Goal: Use online tool/utility: Use online tool/utility

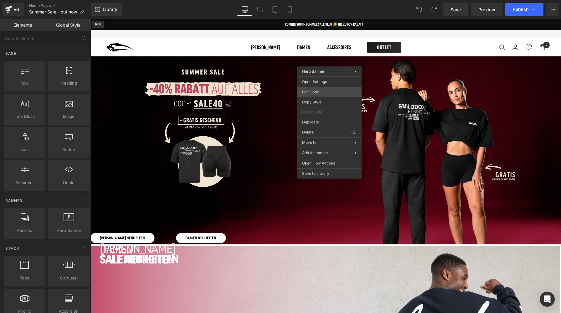
click at [317, 0] on div "You are previewing how the will restyle your page. You can not edit Elements in…" at bounding box center [280, 0] width 561 height 0
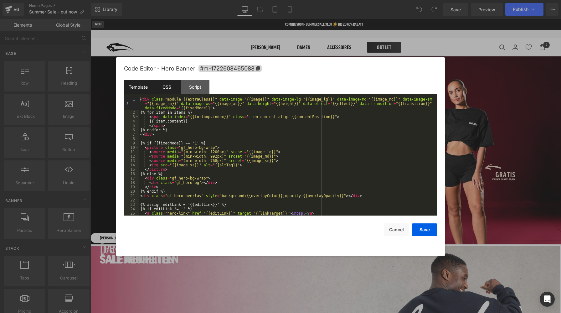
click at [175, 83] on div "CSS" at bounding box center [166, 87] width 28 height 14
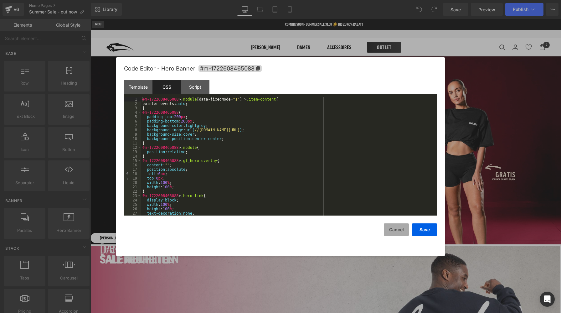
click at [398, 228] on button "Cancel" at bounding box center [396, 229] width 25 height 13
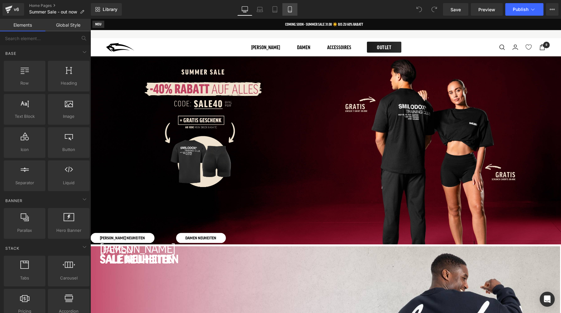
click at [294, 13] on link "Mobile" at bounding box center [289, 9] width 15 height 13
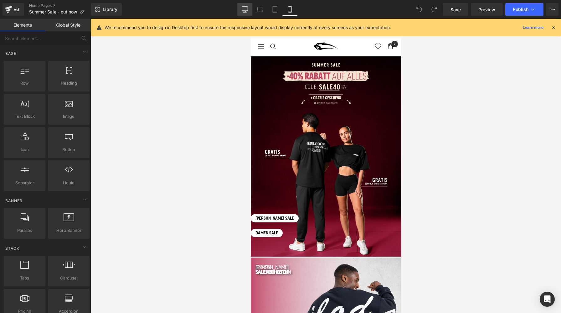
click at [249, 12] on link "Desktop" at bounding box center [244, 9] width 15 height 13
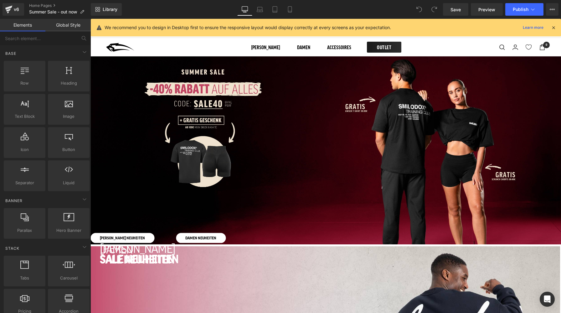
click at [90, 19] on span "Hero Banner" at bounding box center [90, 19] width 0 height 0
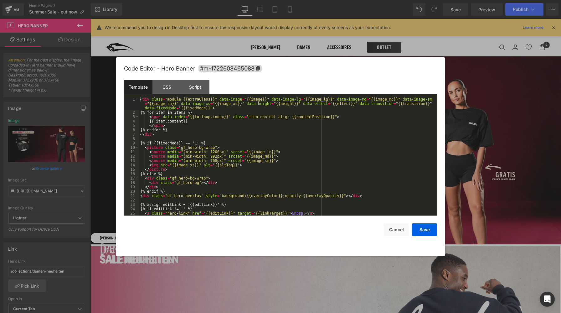
click at [306, 0] on div "Hero Banner You are previewing how the will restyle your page. You can not edit…" at bounding box center [280, 0] width 561 height 0
click at [171, 87] on div "CSS" at bounding box center [166, 87] width 28 height 14
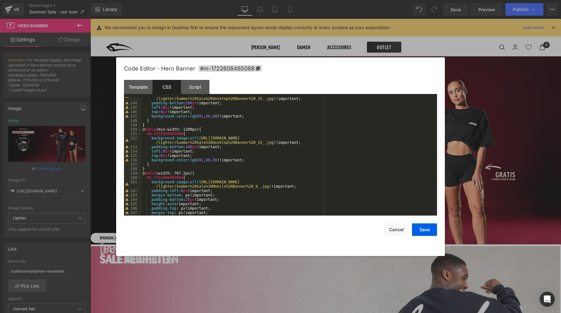
scroll to position [661, 0]
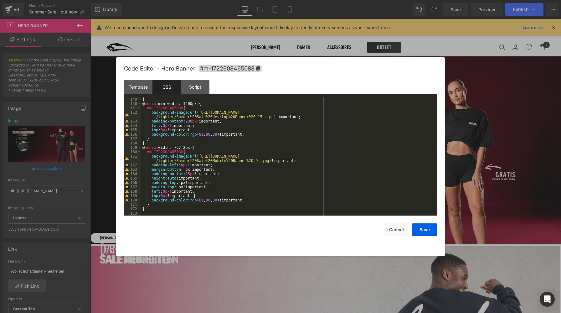
click at [292, 195] on div "} @ media (min-width: 1200px) { #m-1722608465088 { background-image : url( [URL…" at bounding box center [287, 160] width 293 height 127
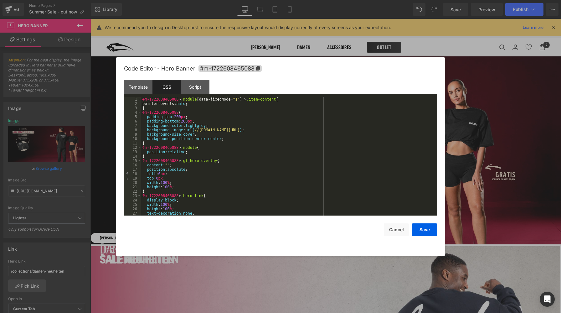
scroll to position [0, 0]
click at [395, 228] on button "Cancel" at bounding box center [396, 229] width 25 height 13
